Goal: Transaction & Acquisition: Book appointment/travel/reservation

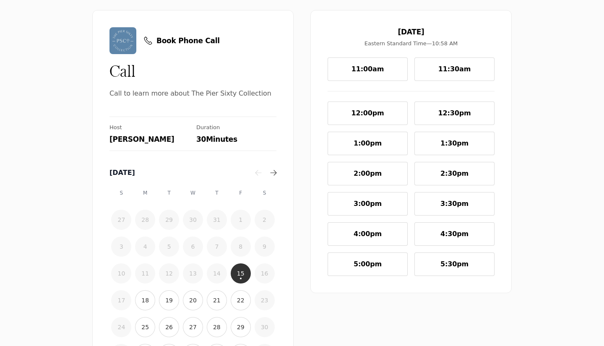
click at [373, 171] on span "2:00pm" at bounding box center [367, 173] width 28 height 9
click at [346, 147] on button "1:00pm" at bounding box center [367, 143] width 80 height 23
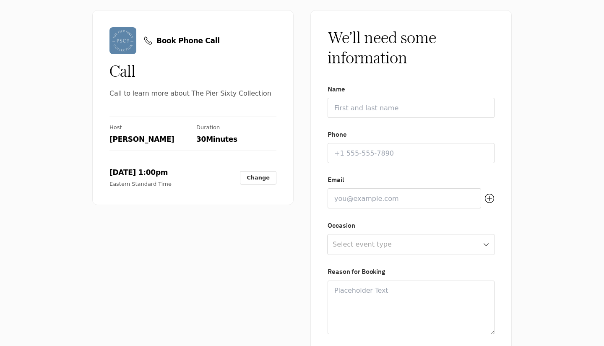
click at [346, 122] on div "Name Phone Email Occasion Select event type Wedding Social Corporate Gala / Non…" at bounding box center [410, 209] width 167 height 250
click at [345, 116] on input "Name" at bounding box center [410, 108] width 167 height 20
type input "[PERSON_NAME]"
type input "6317070673"
type input "[EMAIL_ADDRESS][DOMAIN_NAME]"
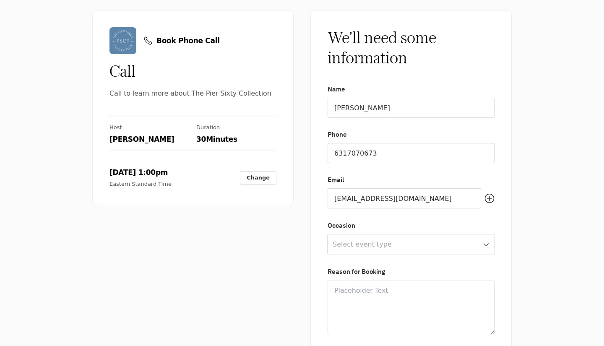
click at [364, 0] on html "Book Phone Call Call Call to learn more about The Pier Sixty Collection Host [P…" at bounding box center [302, 0] width 604 height 0
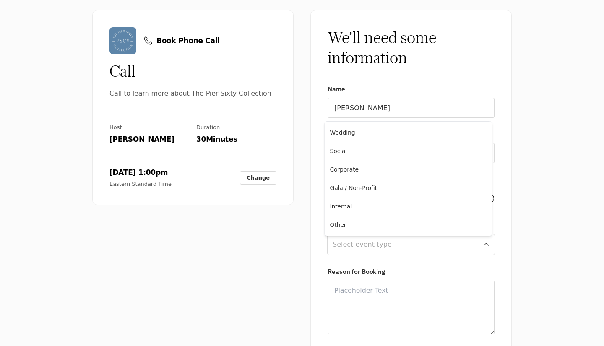
click at [309, 0] on html "Book Phone Call Call Call to learn more about The Pier Sixty Collection Host [P…" at bounding box center [302, 0] width 604 height 0
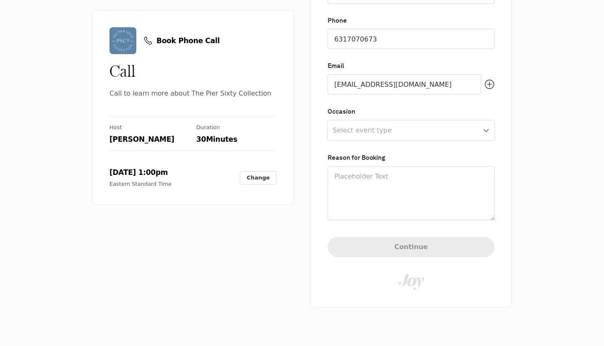
scroll to position [118, 0]
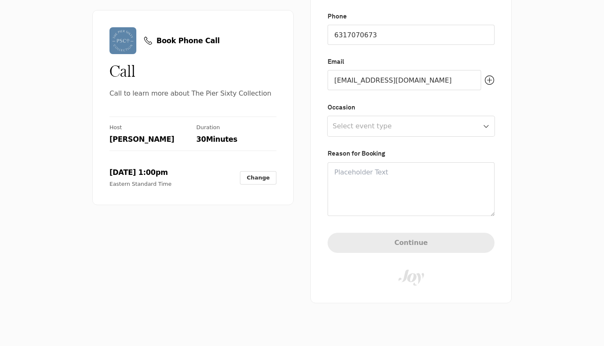
click at [374, 198] on textarea at bounding box center [410, 189] width 167 height 54
click at [372, 0] on html "Book Phone Call Call Call to learn more about The Pier Sixty Collection Host [P…" at bounding box center [302, 0] width 604 height 0
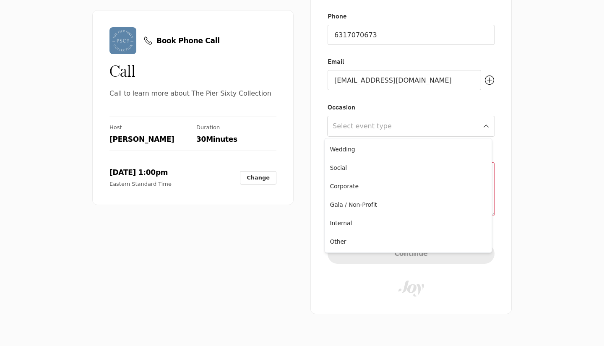
select select "WEDDING"
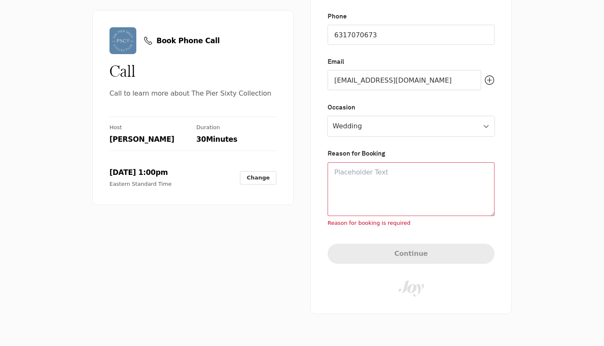
click at [379, 201] on textarea at bounding box center [410, 189] width 167 height 54
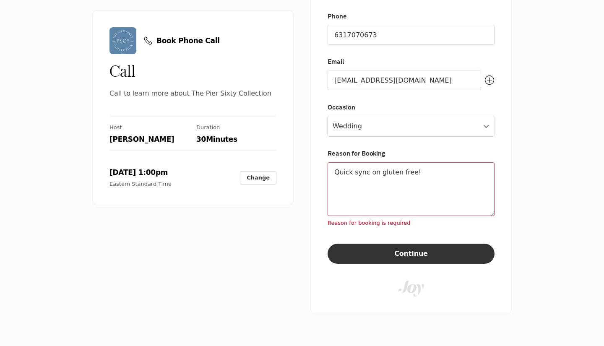
type textarea "Quick sync on gluten free!"
click at [390, 259] on form "Name Phone Email [EMAIL_ADDRESS][DOMAIN_NAME] Occasion Wedding Wedding Social C…" at bounding box center [410, 131] width 167 height 331
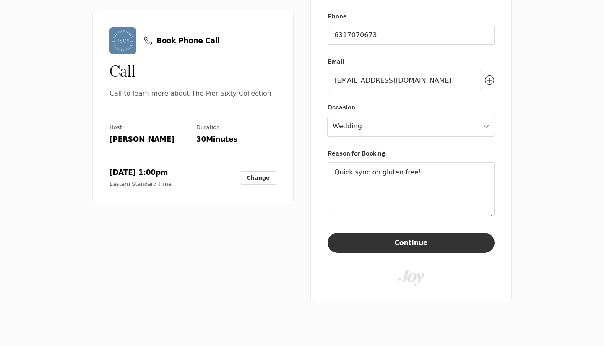
click at [390, 244] on button "Continue" at bounding box center [410, 243] width 167 height 20
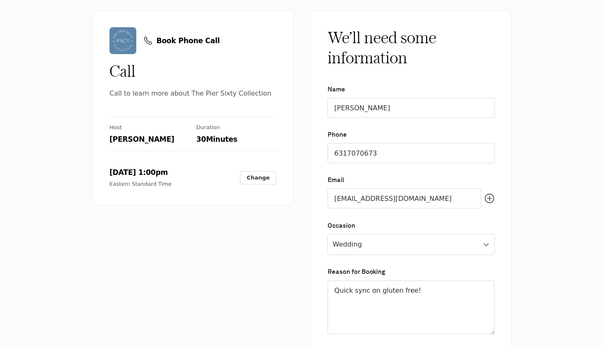
click at [366, 287] on textarea "Quick sync on gluten free!" at bounding box center [410, 308] width 167 height 54
click at [400, 0] on html "Book Phone Call Call Call to learn more about The Pier Sixty Collection Host [P…" at bounding box center [302, 0] width 604 height 0
click at [356, 153] on input "Phone" at bounding box center [410, 153] width 167 height 20
click at [301, 266] on div "Book Phone Call Call Call to learn more about The Pier Sixty Collection Host [P…" at bounding box center [302, 173] width 604 height 346
click at [356, 200] on input "[EMAIL_ADDRESS][DOMAIN_NAME]" at bounding box center [403, 198] width 153 height 20
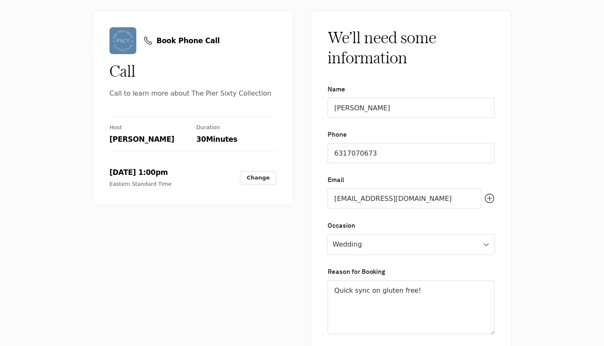
click at [288, 265] on div "Book Phone Call Call Call to learn more about The Pier Sixty Collection Host [P…" at bounding box center [302, 173] width 604 height 346
